Goal: Task Accomplishment & Management: Manage account settings

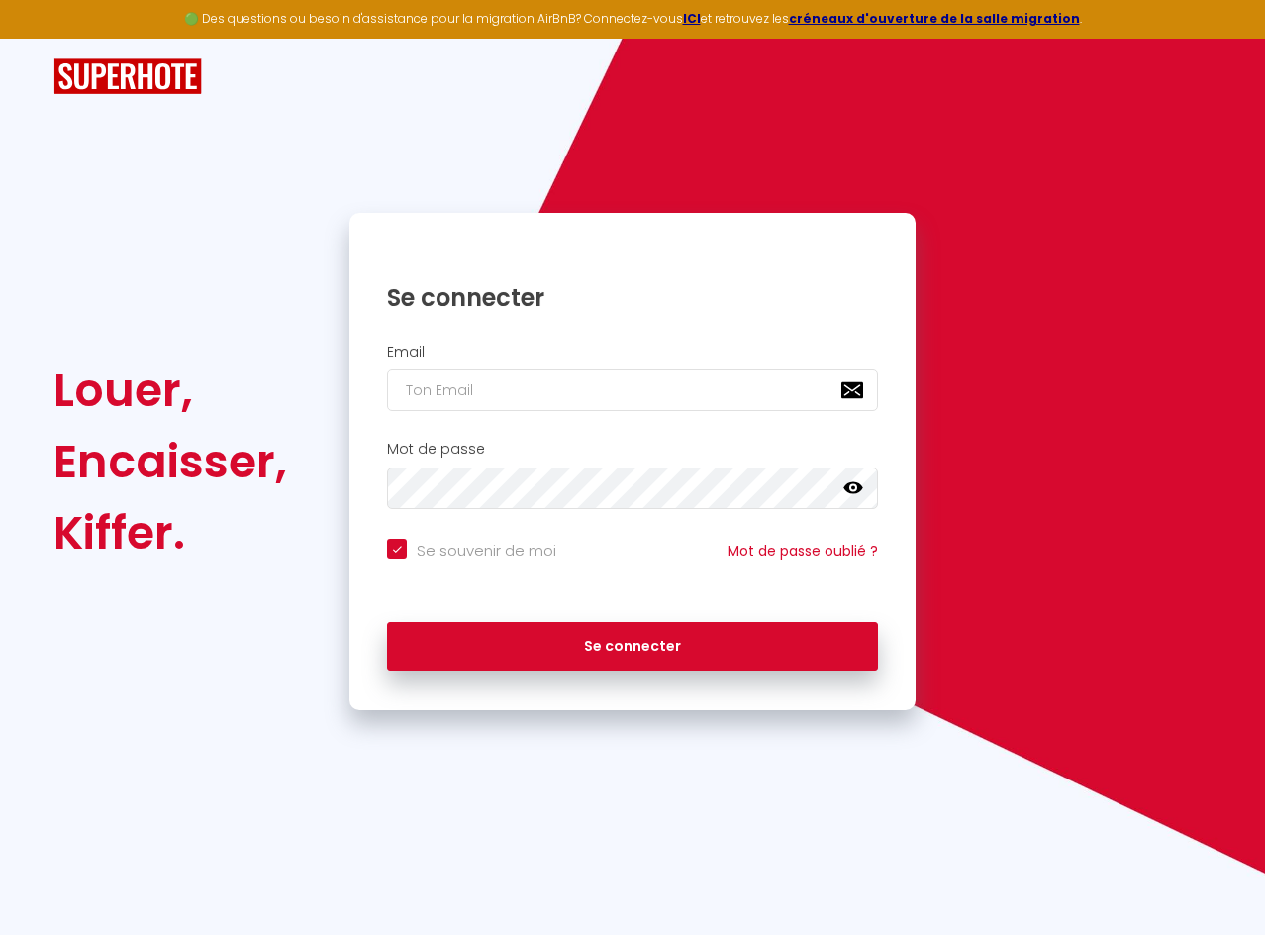
type input "r"
checkbox input "true"
type input "ro"
checkbox input "true"
type input "rom"
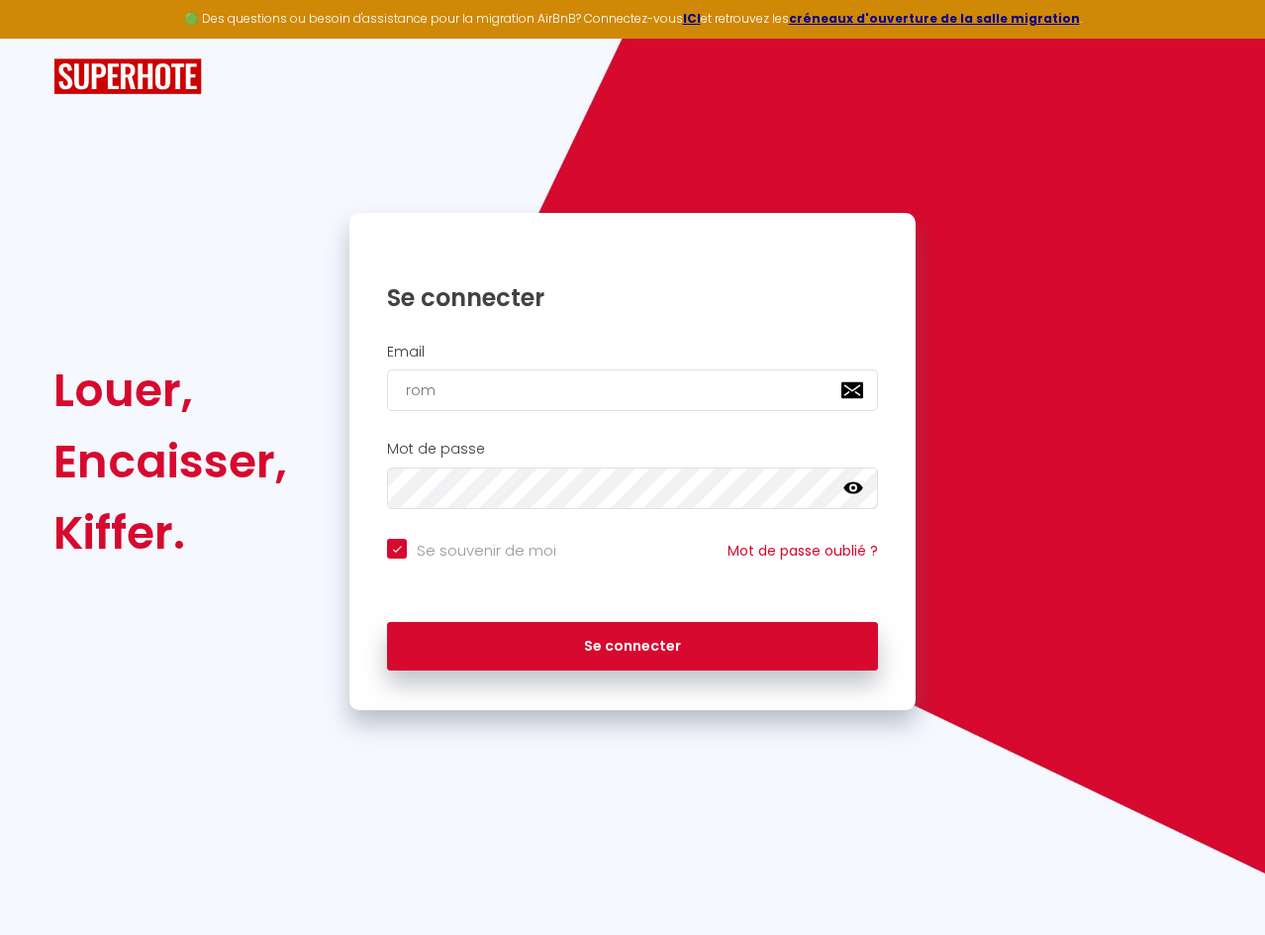
checkbox input "true"
type input "[GEOGRAPHIC_DATA]"
checkbox input "true"
type input "romai"
checkbox input "true"
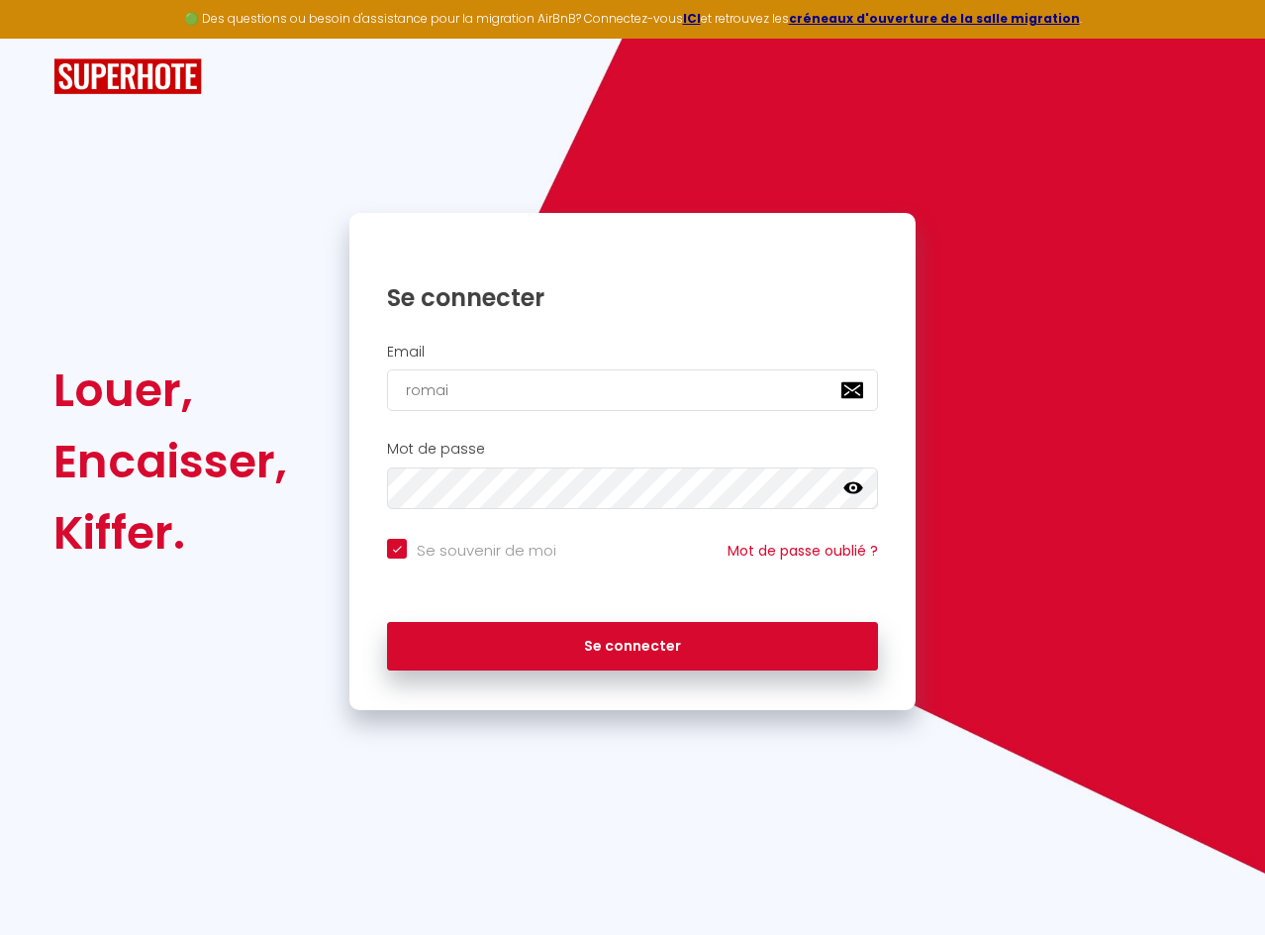
type input "romain"
checkbox input "true"
type input "romain."
checkbox input "true"
type input "romain.a"
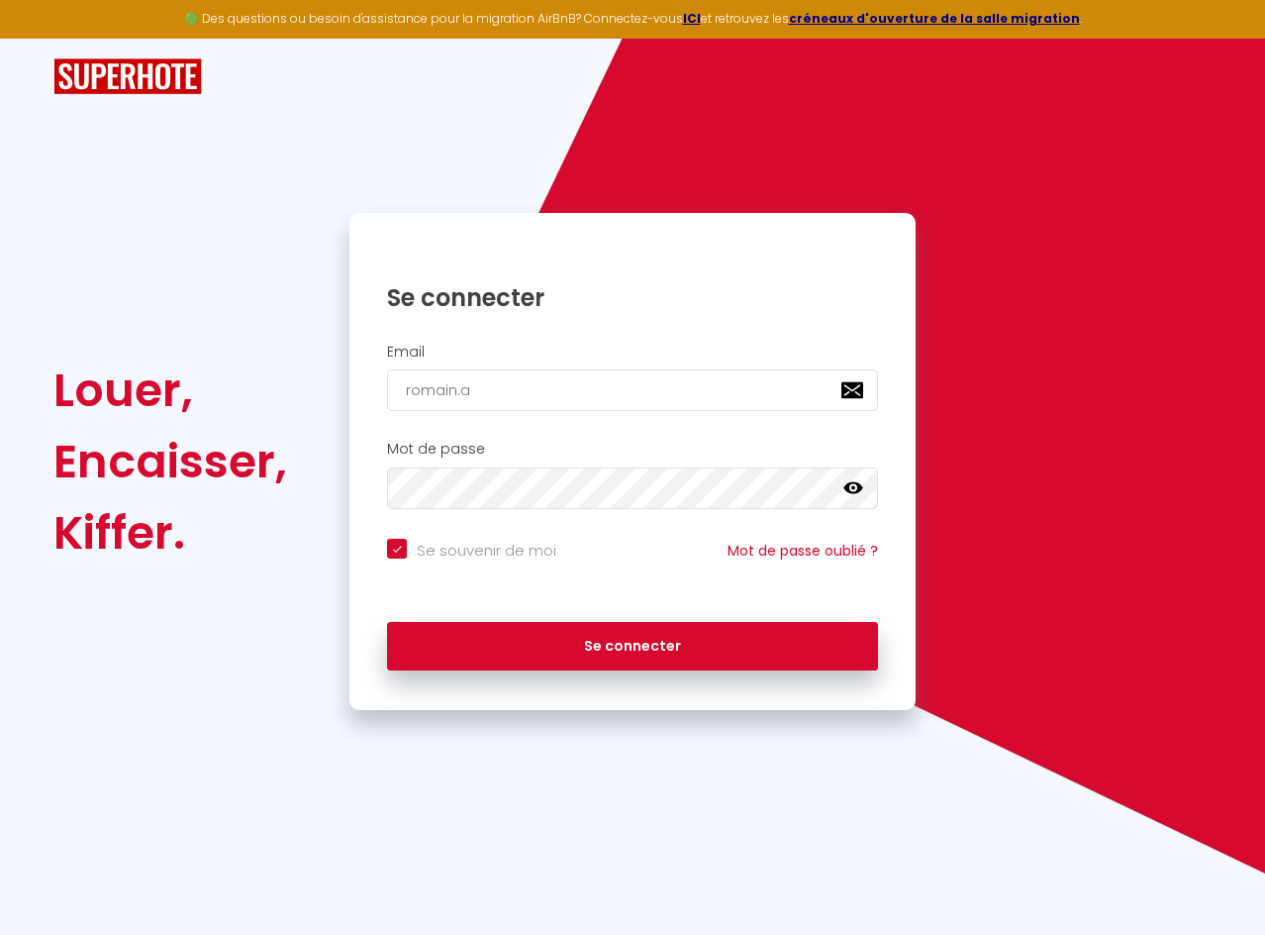
checkbox input "true"
type input "romain.a."
checkbox input "true"
type input "romain.a.b"
checkbox input "true"
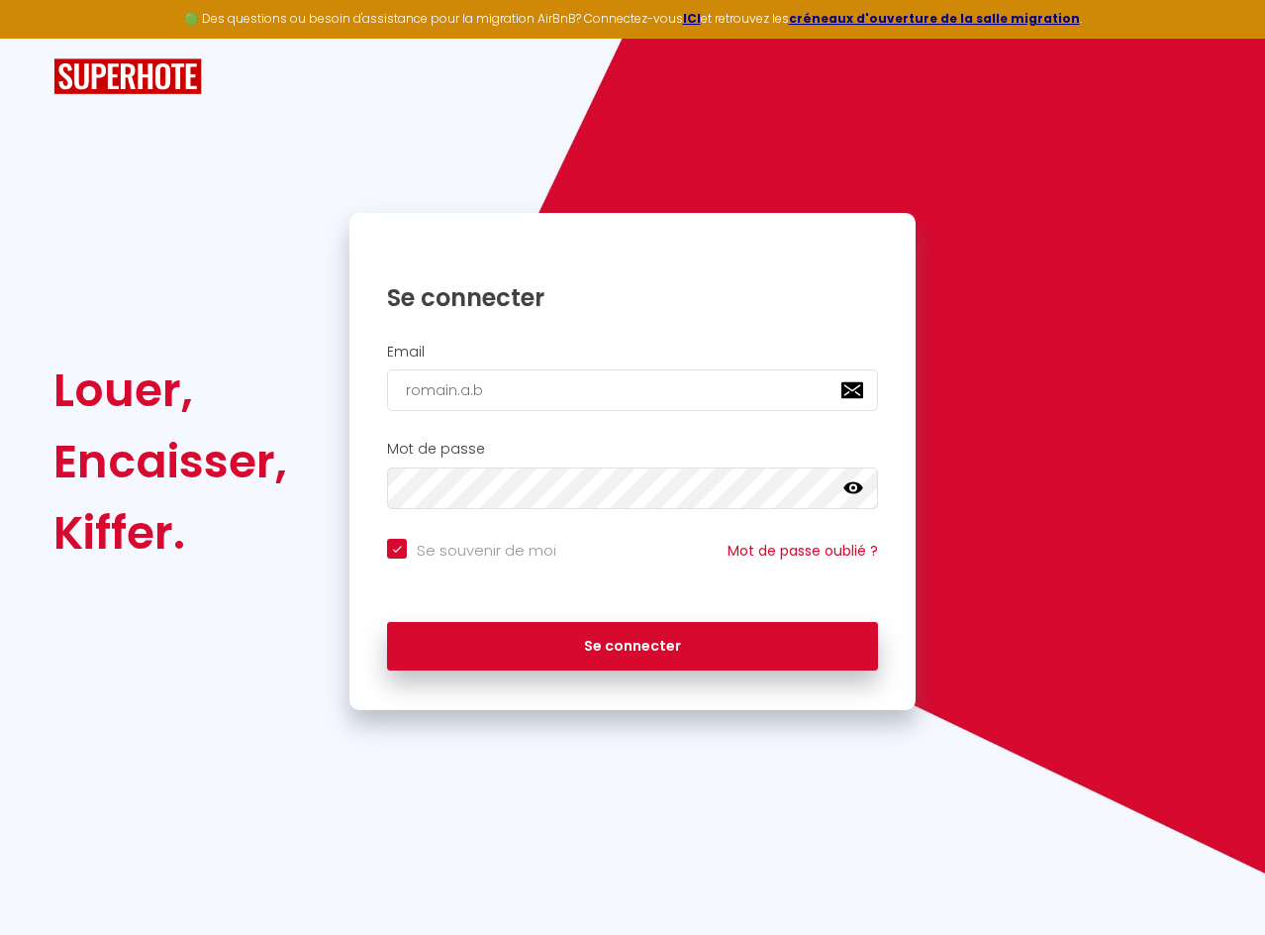
type input "[DOMAIN_NAME]"
checkbox input "true"
type input "romain.a.ber"
checkbox input "true"
type input "romain.a.berr"
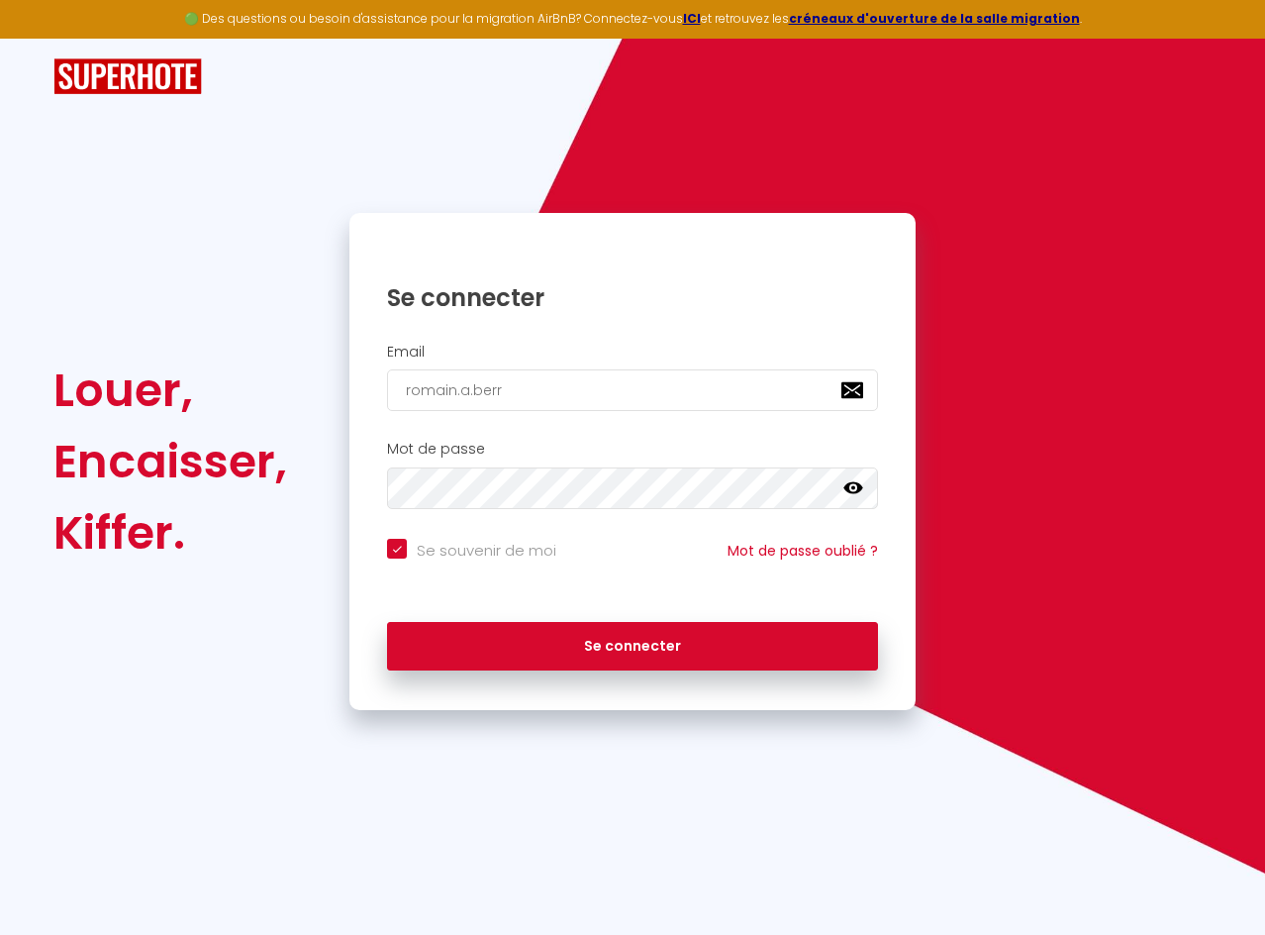
checkbox input "true"
type input "romain.[PERSON_NAME]"
checkbox input "true"
type input "romain.a.berrou"
checkbox input "true"
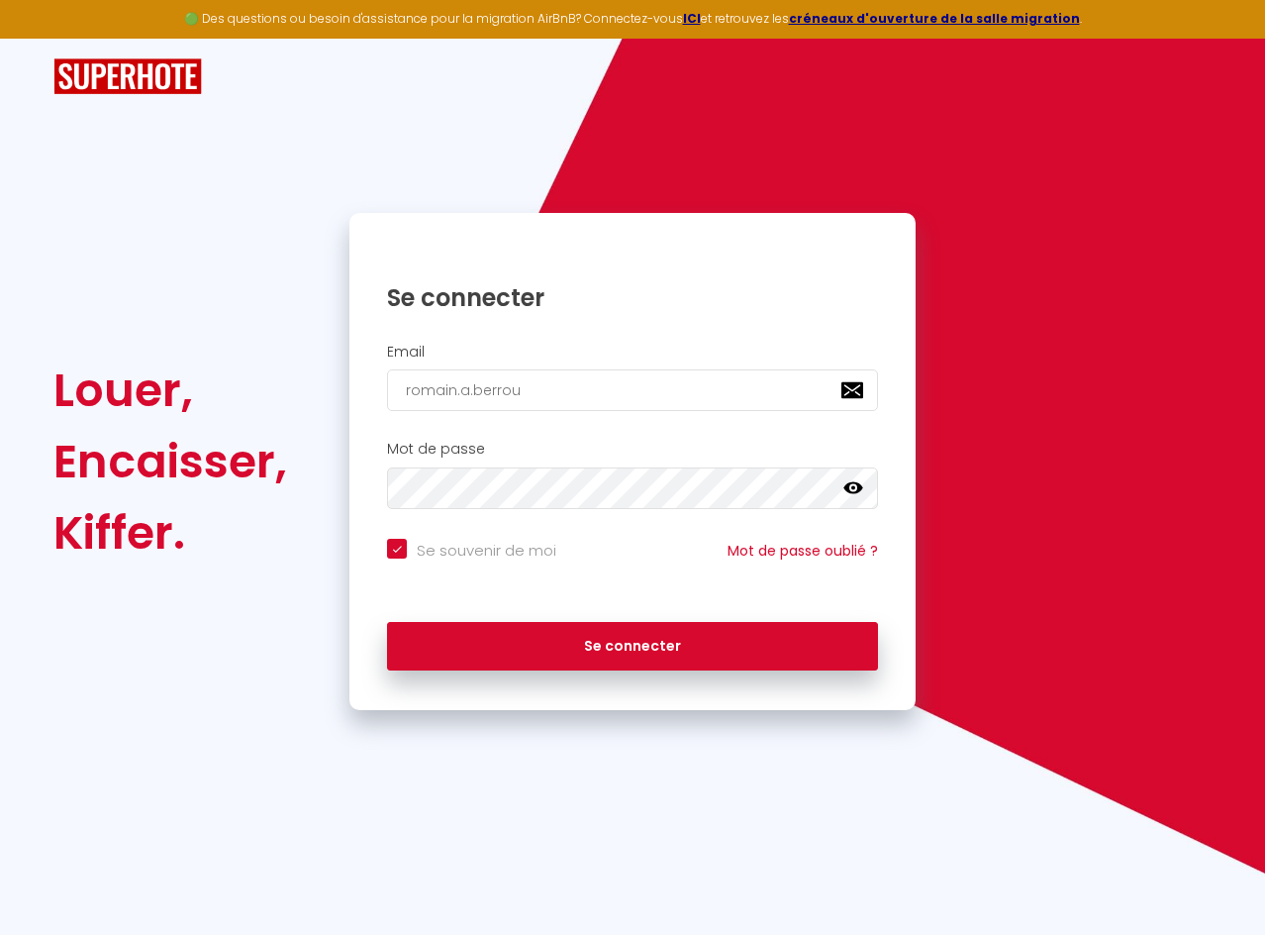
type input "romain.a.berrou@"
checkbox input "true"
type input "romain.a.berrou@g"
checkbox input "true"
type input "romain.a.berrou@gm"
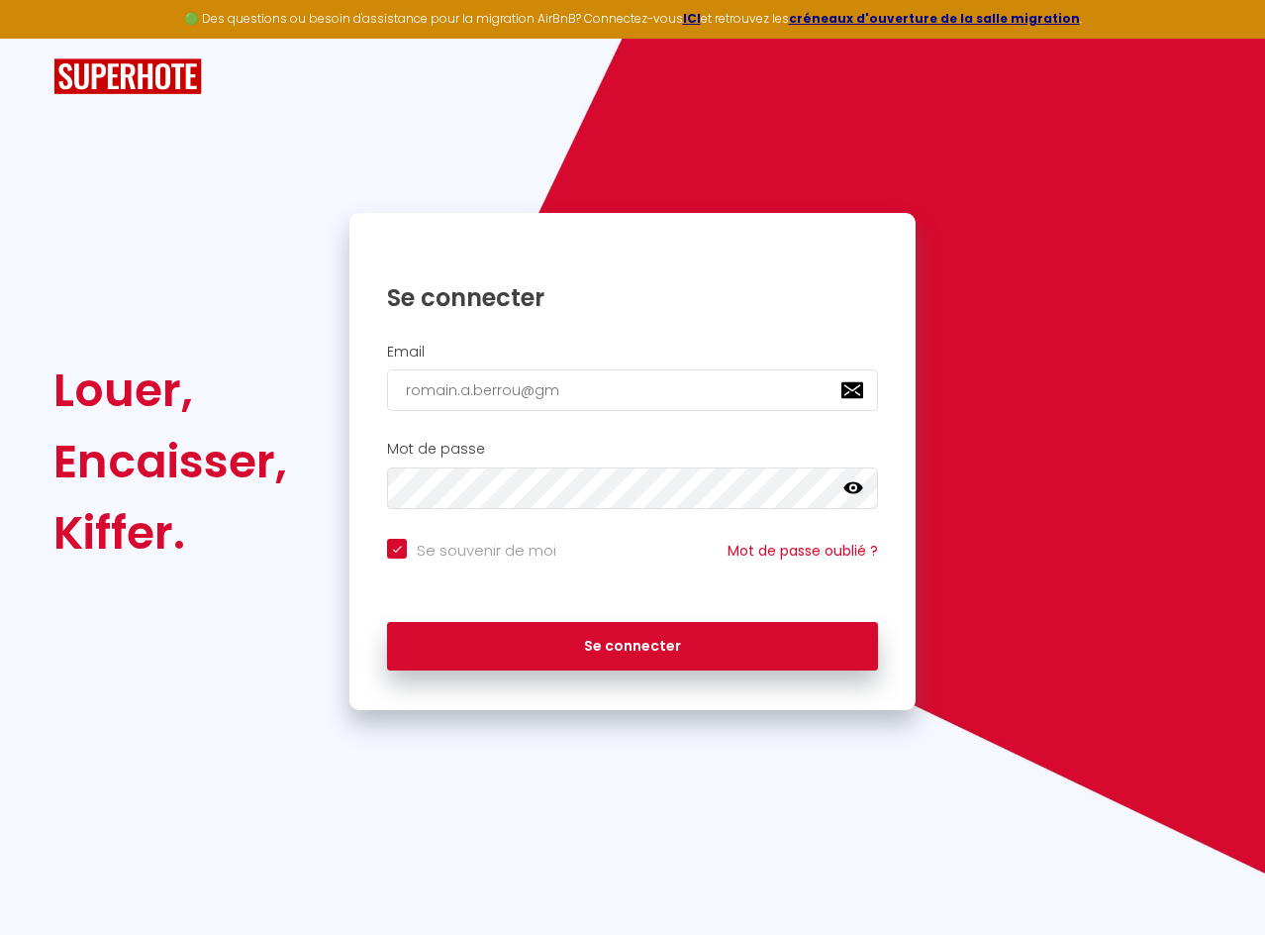
checkbox input "true"
type input "romain.a.berrou@gma"
checkbox input "true"
type input "romain.a.berrou@gmai"
checkbox input "true"
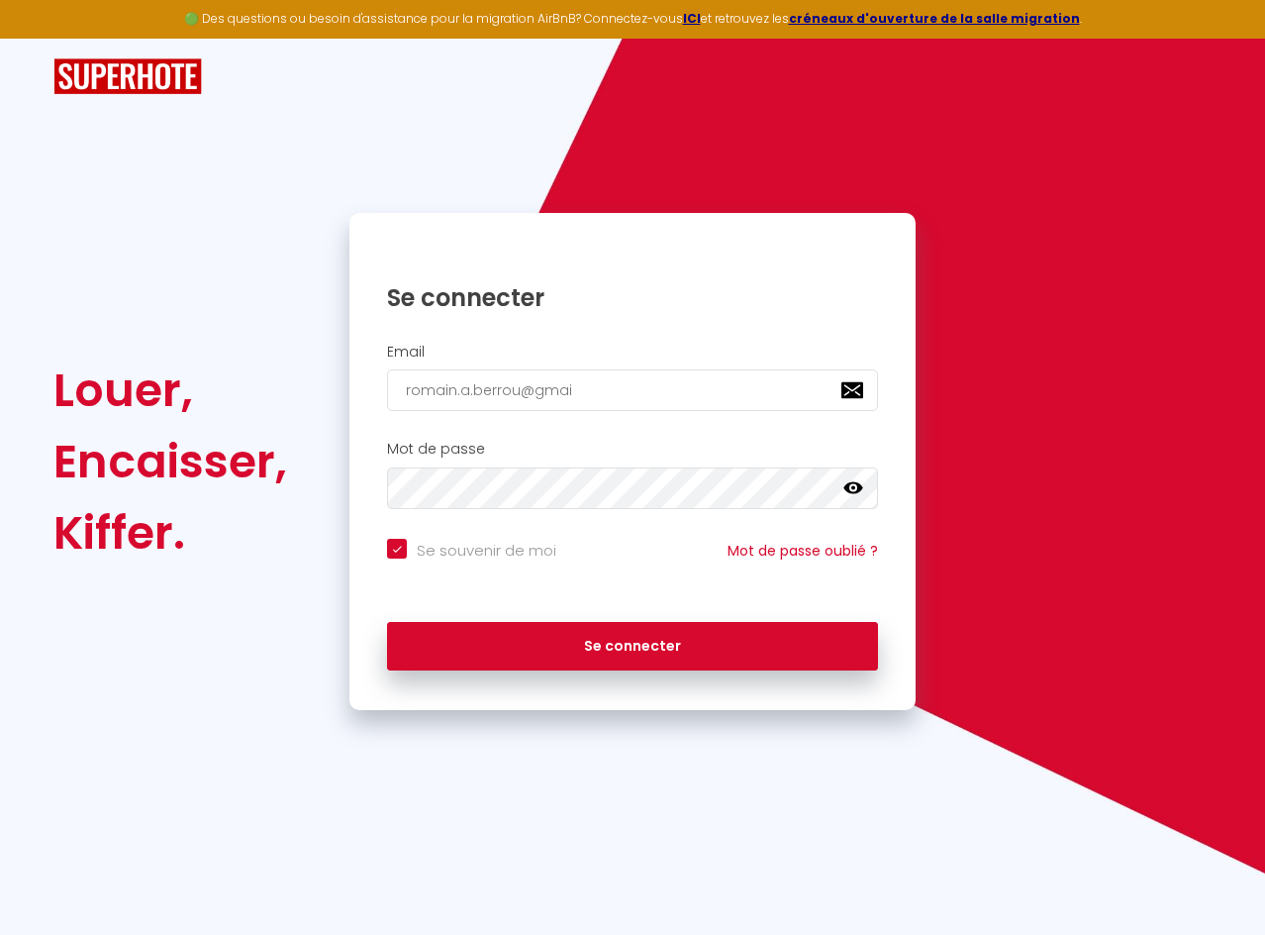
type input "[EMAIL_ADDRESS]"
checkbox input "true"
type input "[EMAIL_ADDRESS]."
checkbox input "true"
type input "romain.a.berrou@gmail.c"
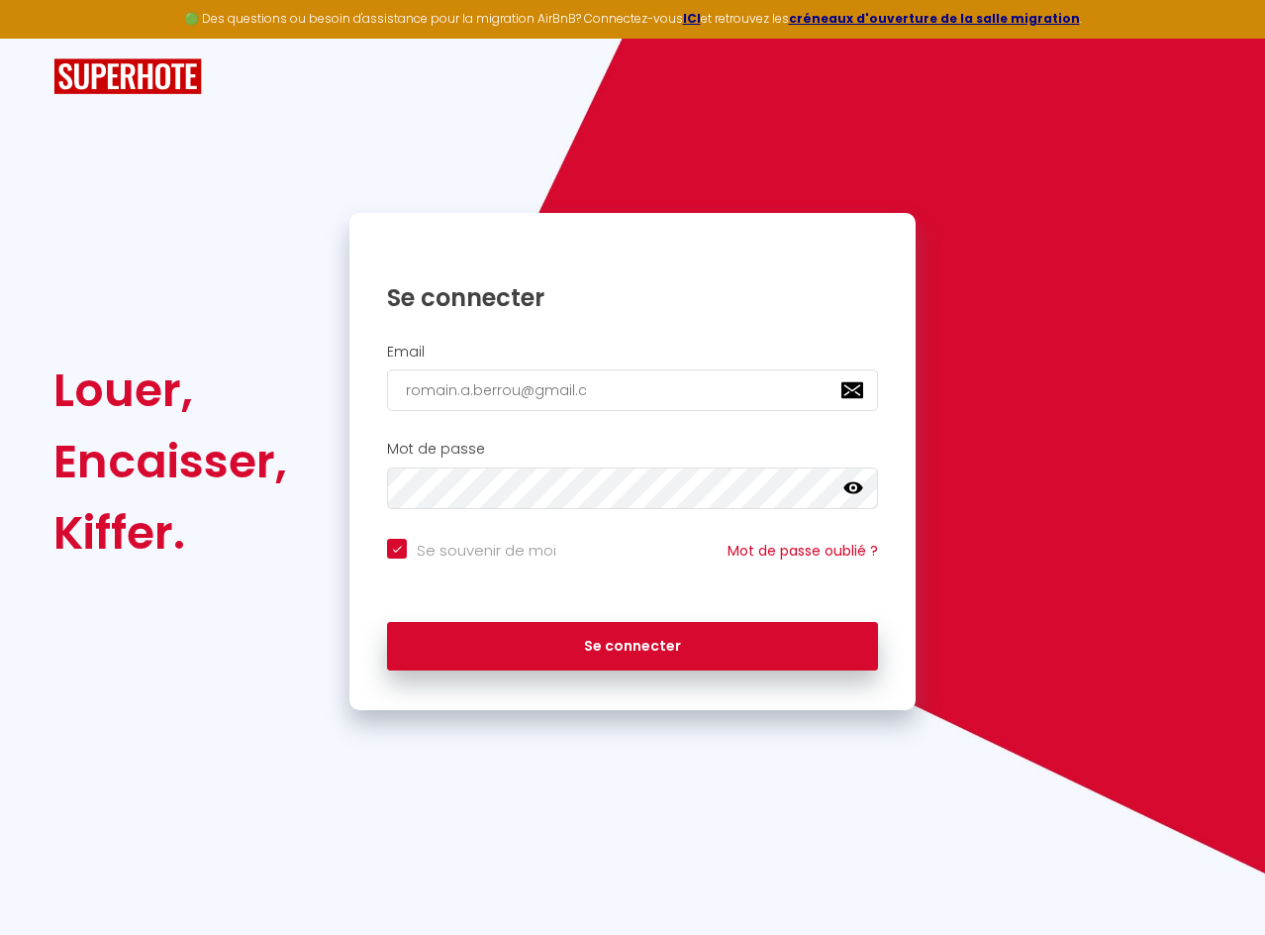
checkbox input "true"
type input "[EMAIL_ADDRESS][DOMAIN_NAME]"
checkbox input "true"
type input "[EMAIL_ADDRESS][DOMAIN_NAME]"
checkbox input "true"
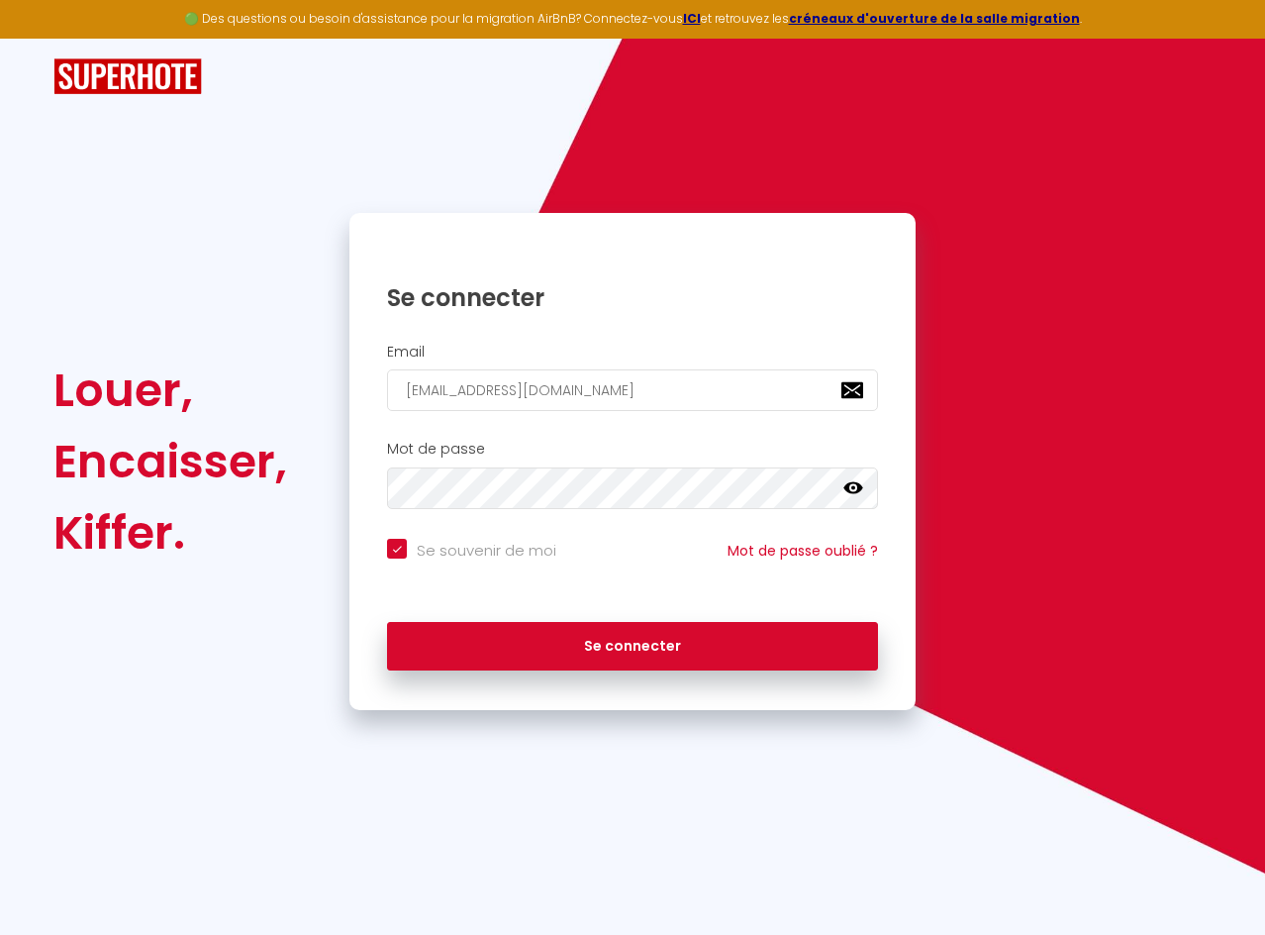
type input "[EMAIL_ADDRESS][DOMAIN_NAME]"
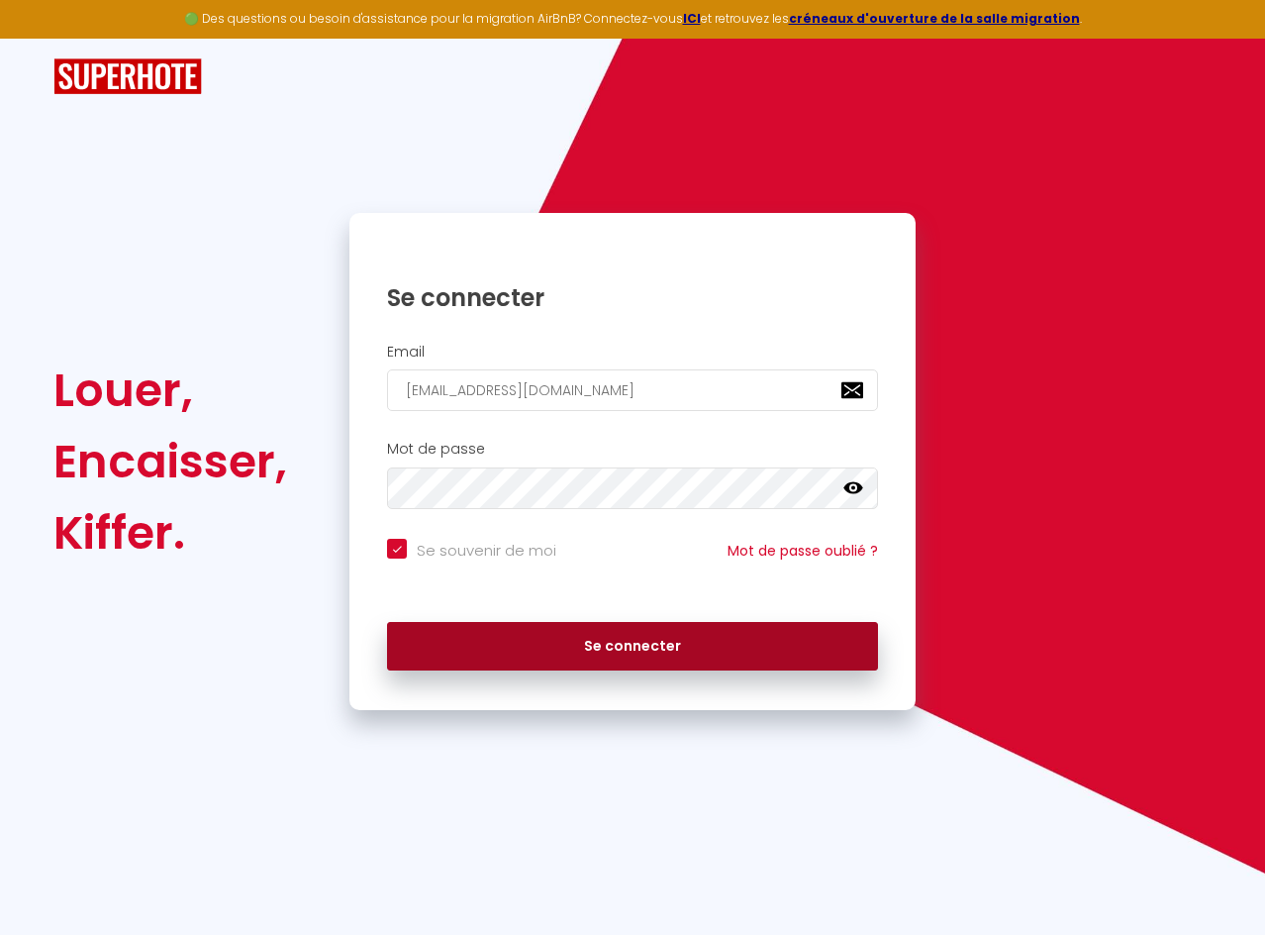
click at [635, 667] on button "Se connecter" at bounding box center [632, 647] width 491 height 50
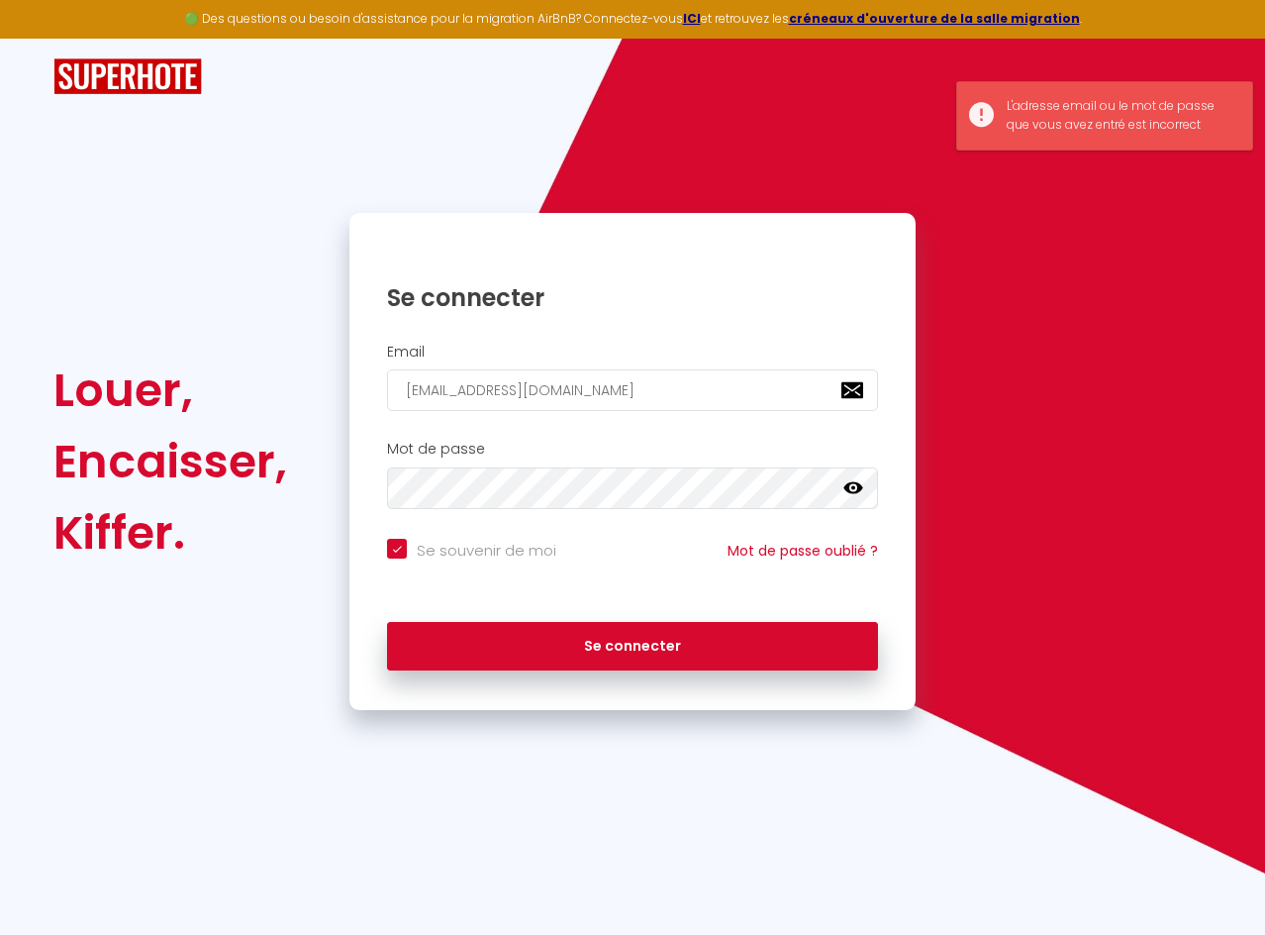
click at [847, 479] on icon at bounding box center [854, 488] width 20 height 20
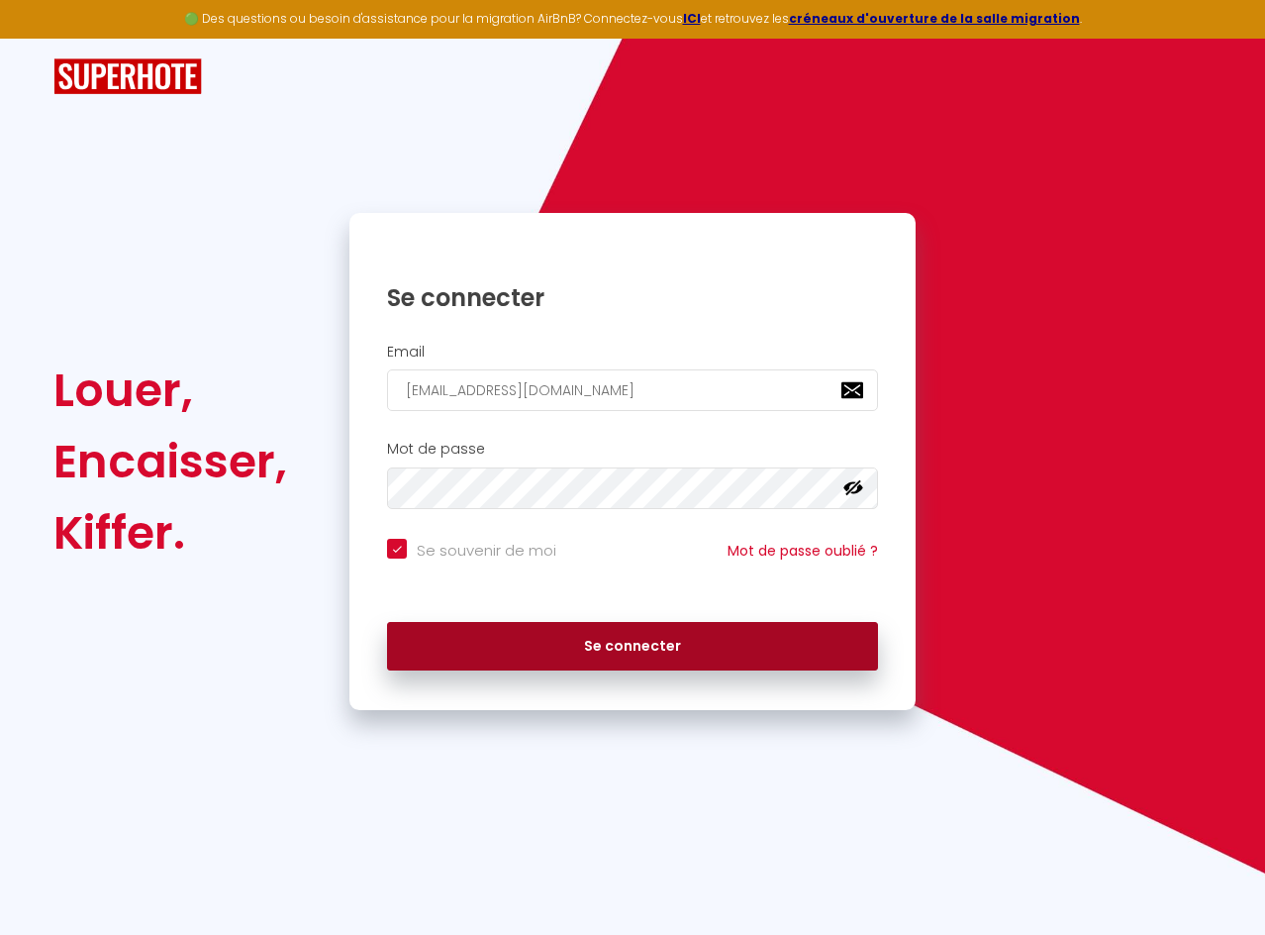
click at [787, 658] on button "Se connecter" at bounding box center [632, 647] width 491 height 50
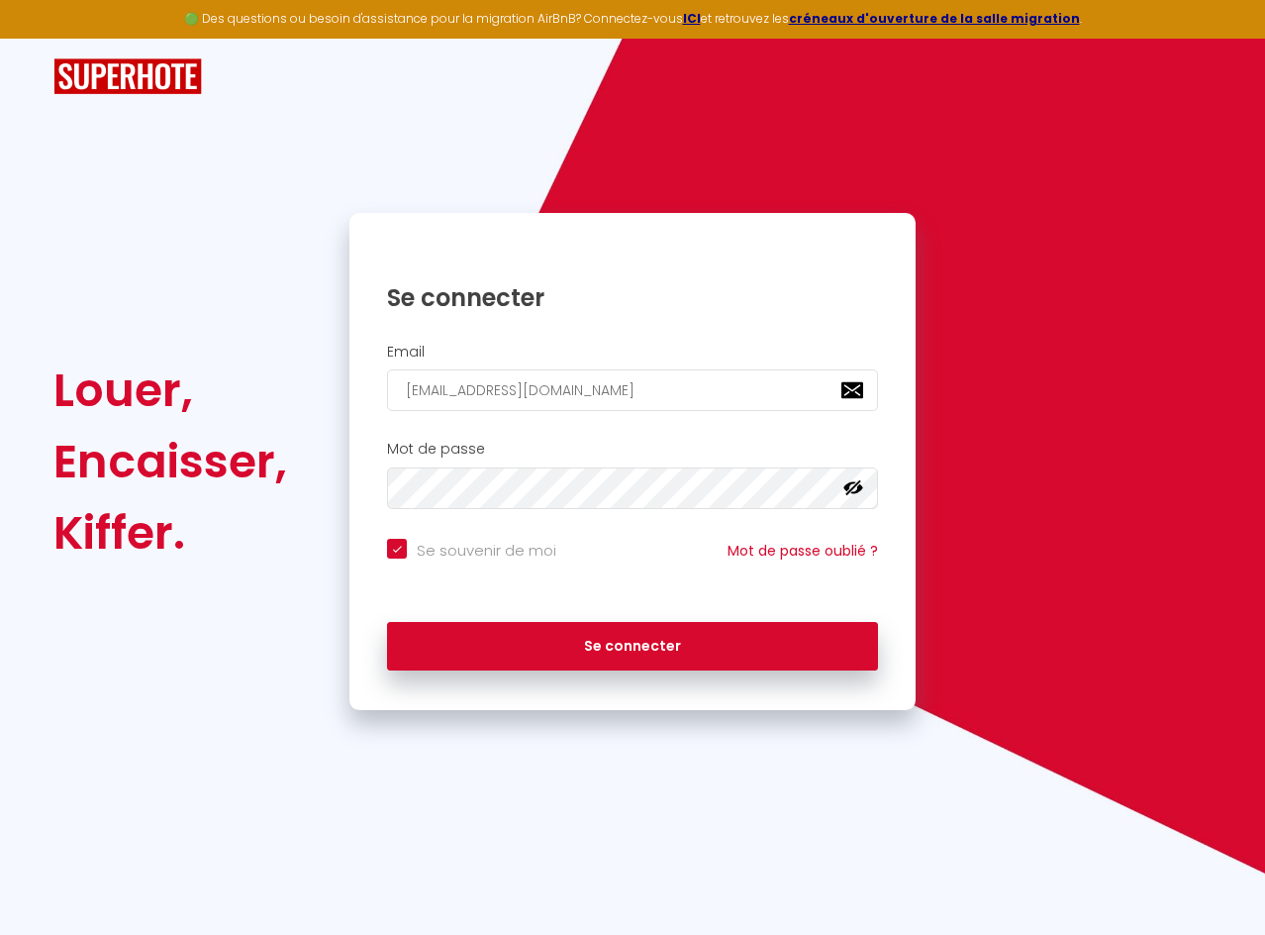
checkbox input "true"
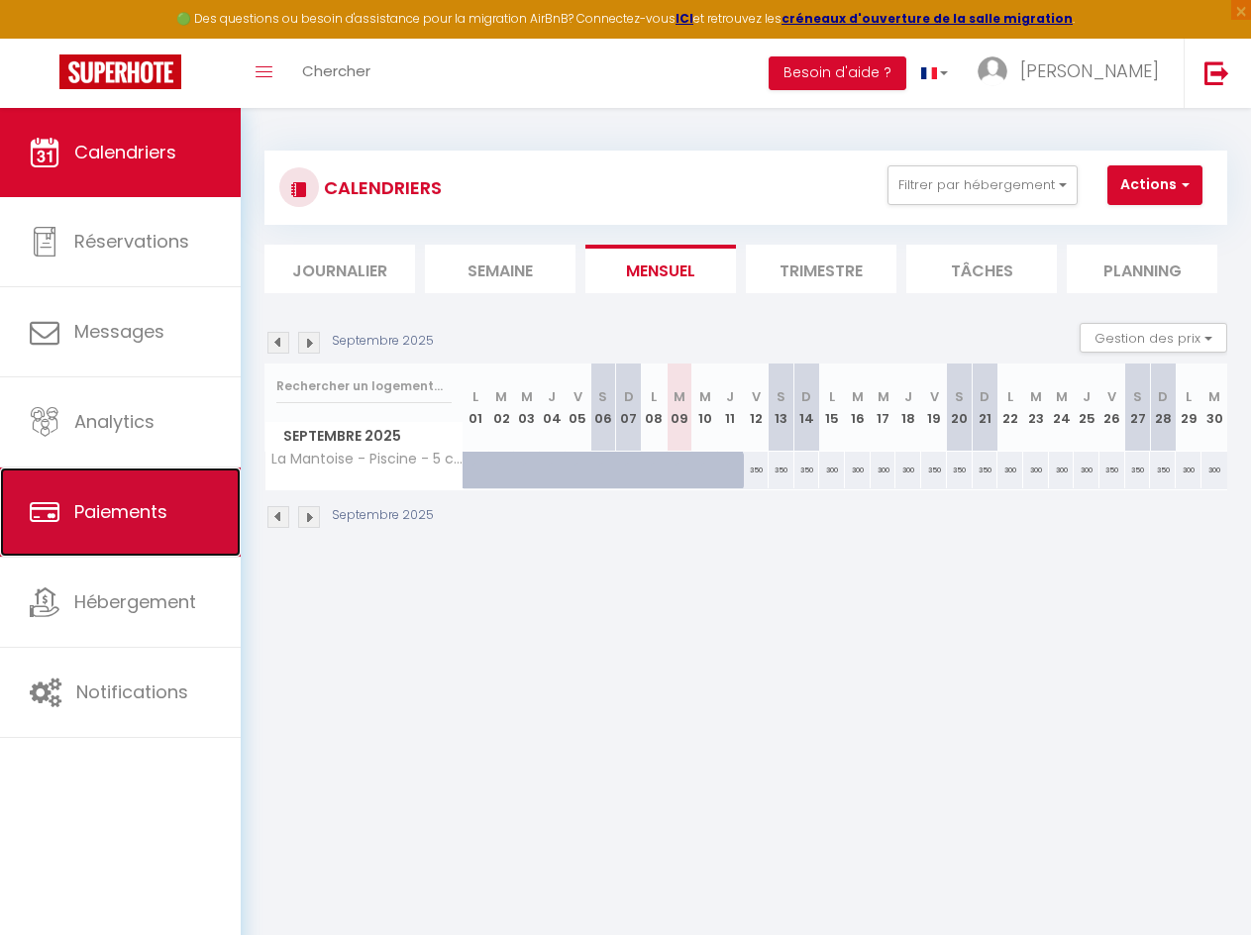
click at [122, 488] on link "Paiements" at bounding box center [120, 511] width 241 height 89
select select "2"
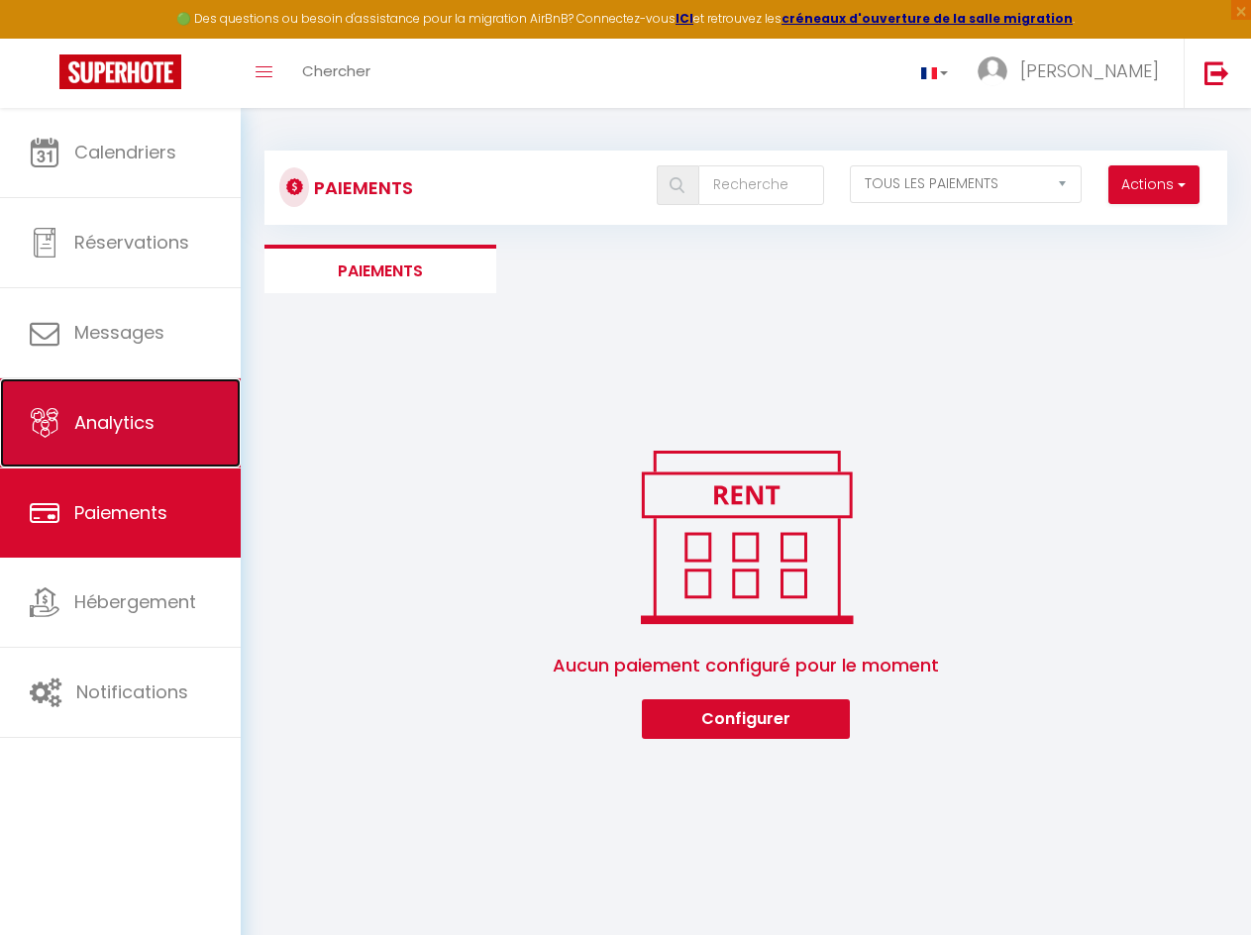
click at [123, 417] on span "Analytics" at bounding box center [114, 422] width 80 height 25
select select "2025"
select select "9"
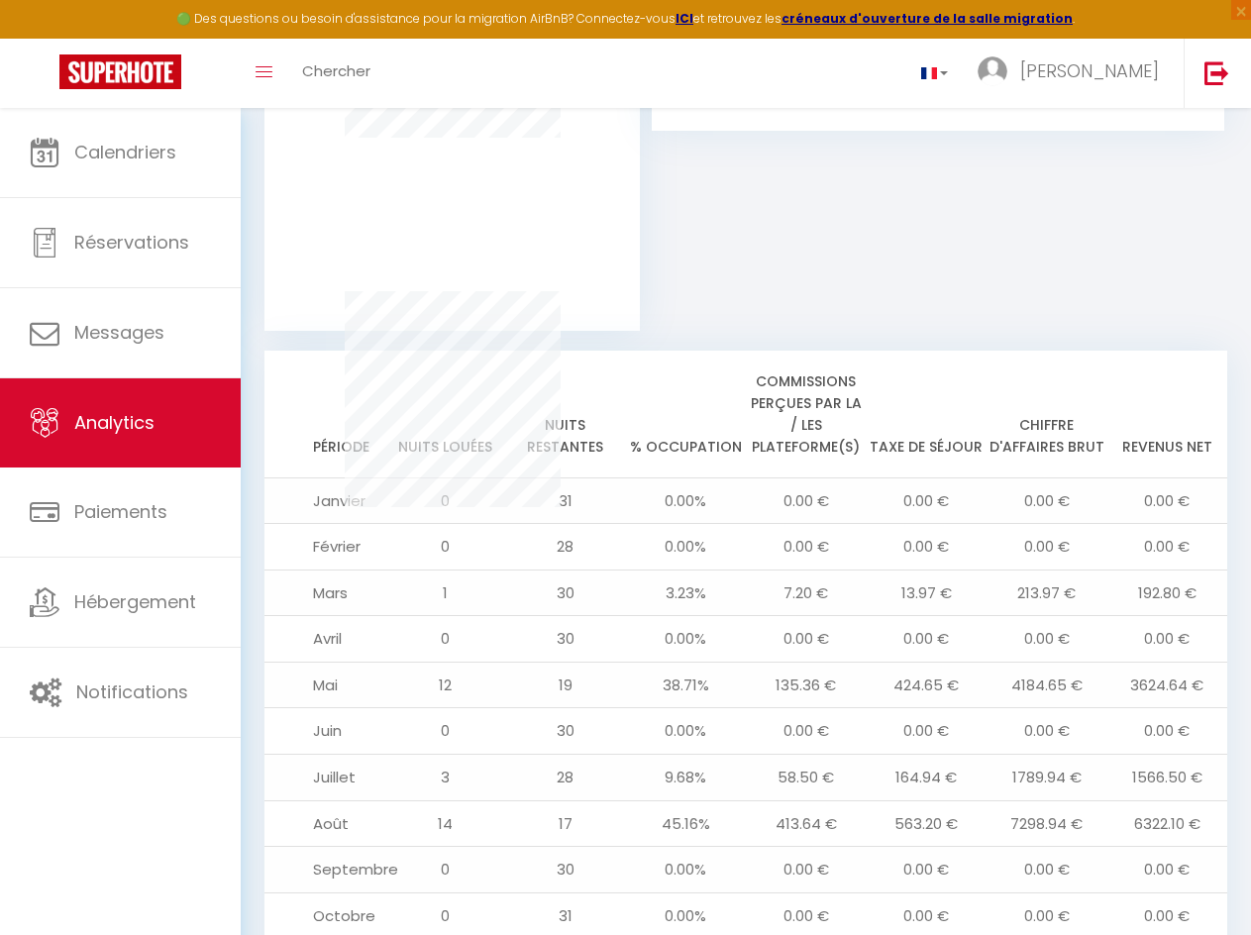
scroll to position [1840, 0]
